Goal: Information Seeking & Learning: Learn about a topic

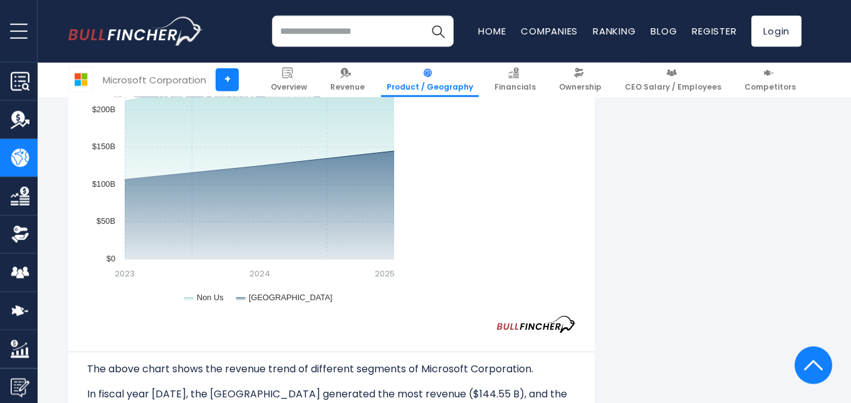
scroll to position [1236, 0]
